Goal: Task Accomplishment & Management: Manage account settings

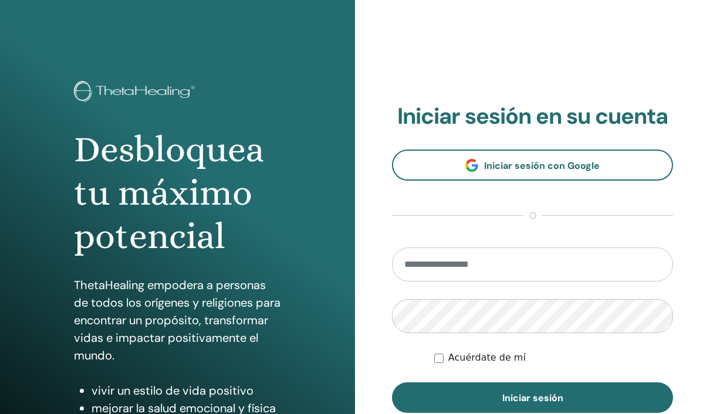
click at [489, 264] on input "email" at bounding box center [532, 265] width 281 height 34
click at [425, 268] on input "email" at bounding box center [532, 265] width 281 height 34
click at [423, 264] on input "email" at bounding box center [532, 265] width 281 height 34
click at [423, 265] on input "email" at bounding box center [532, 265] width 281 height 34
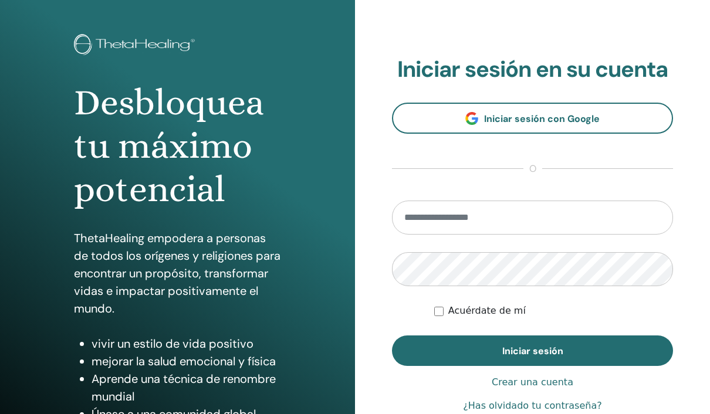
scroll to position [51, 0]
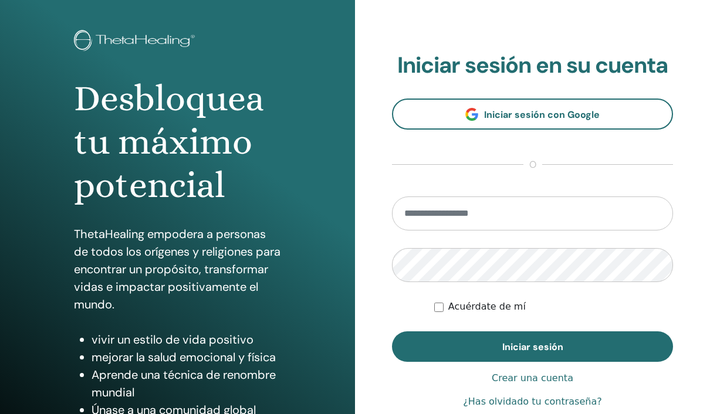
click at [418, 215] on input "email" at bounding box center [532, 214] width 281 height 34
click at [418, 214] on input "email" at bounding box center [532, 214] width 281 height 34
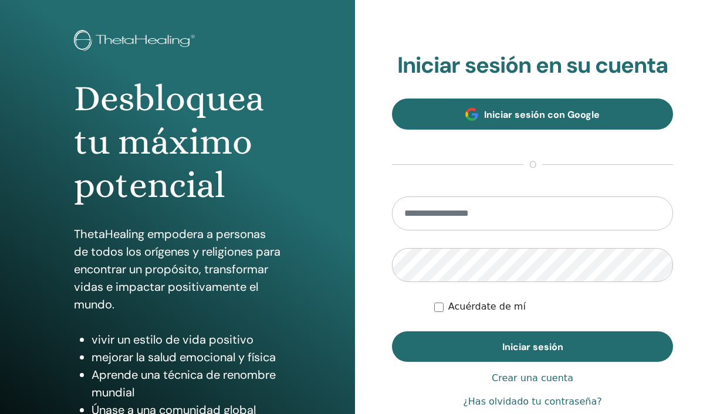
click at [525, 109] on font "Iniciar sesión con Google" at bounding box center [542, 115] width 116 height 12
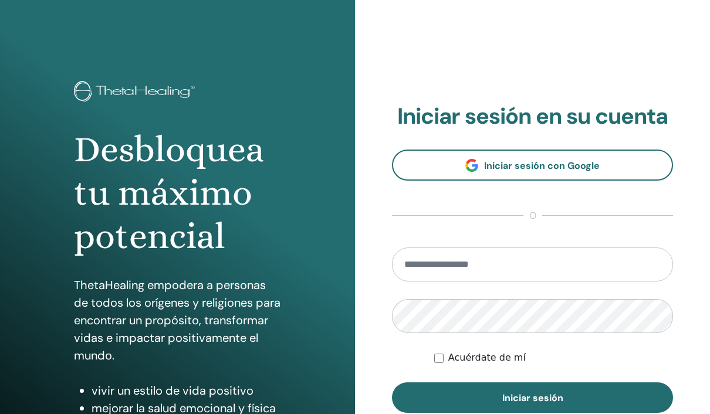
scroll to position [99, 0]
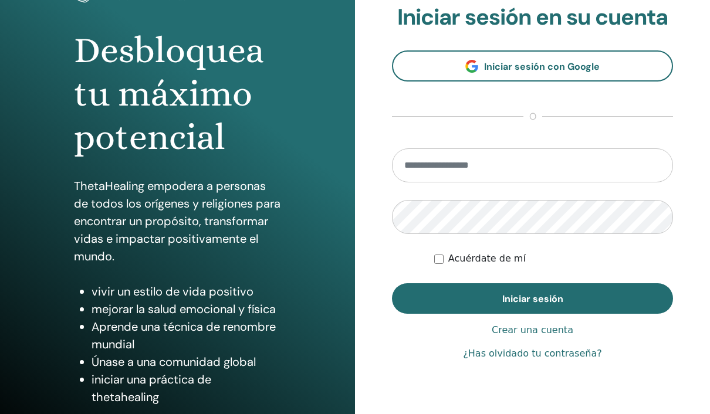
click at [545, 103] on section "Iniciar sesión en su cuenta Iniciar sesión con Google o Acuérdate de mí Iniciar…" at bounding box center [532, 159] width 281 height 311
click at [365, 262] on div "**********" at bounding box center [532, 183] width 355 height 564
click at [430, 166] on input "email" at bounding box center [532, 166] width 281 height 34
type input "**********"
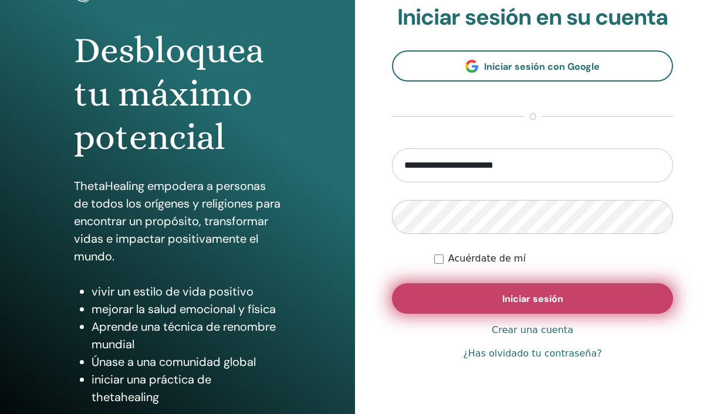
click at [504, 305] on button "Iniciar sesión" at bounding box center [532, 299] width 281 height 31
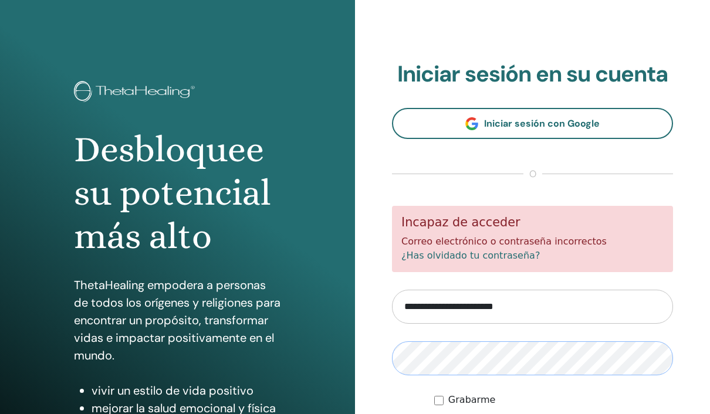
click at [466, 362] on div "**********" at bounding box center [532, 282] width 355 height 564
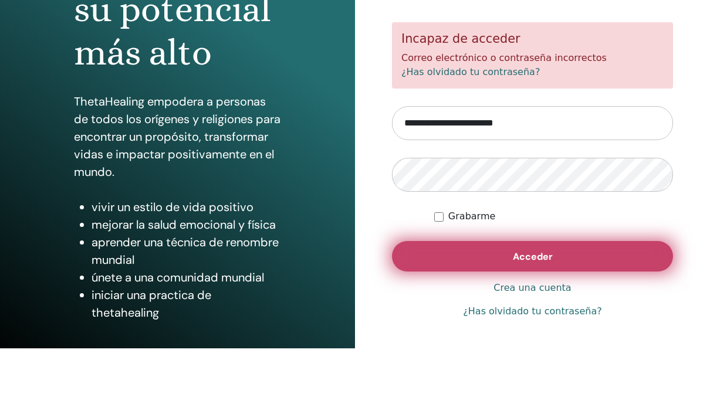
click at [526, 317] on font "Acceder" at bounding box center [533, 323] width 40 height 12
